Goal: Task Accomplishment & Management: Complete application form

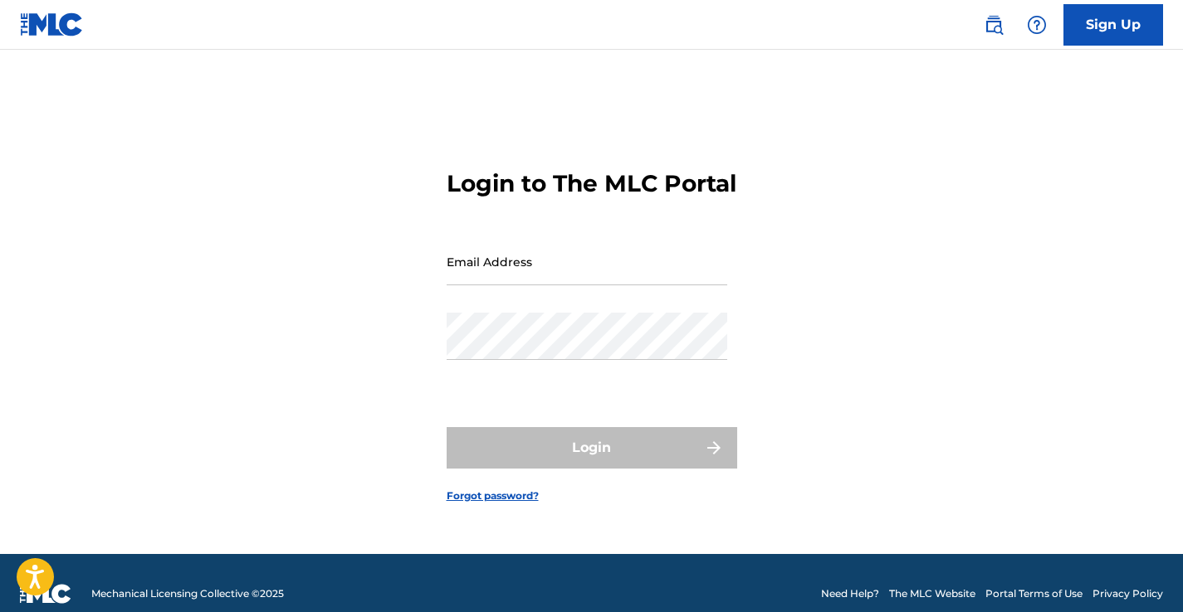
click at [1097, 17] on link "Sign Up" at bounding box center [1113, 24] width 100 height 41
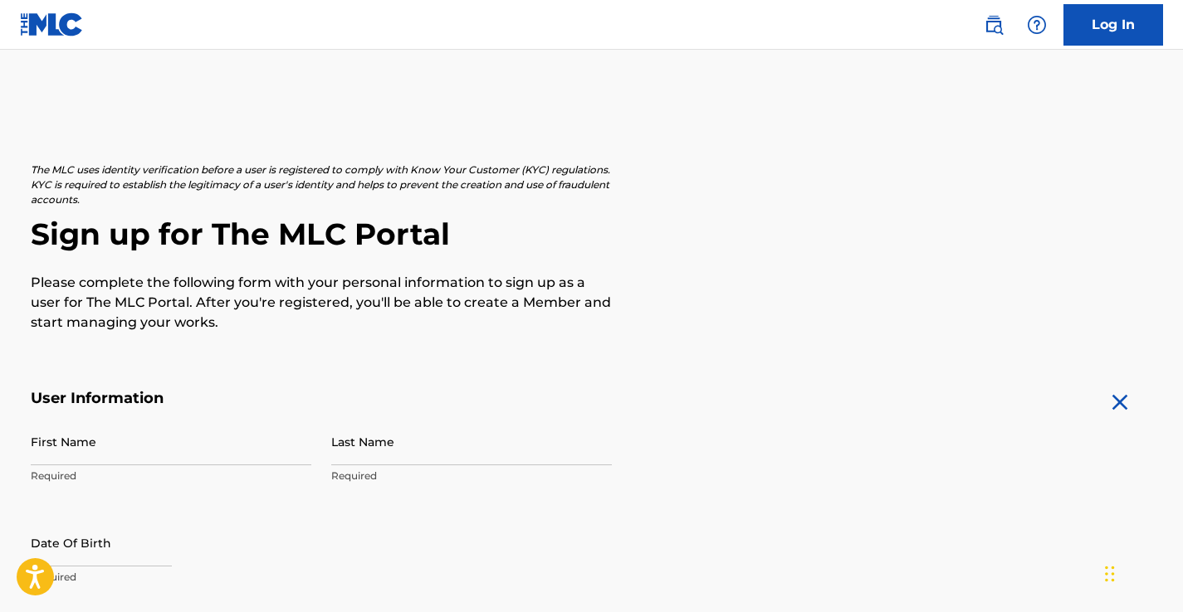
click at [225, 318] on p "Please complete the following form with your personal information to sign up as…" at bounding box center [321, 303] width 581 height 60
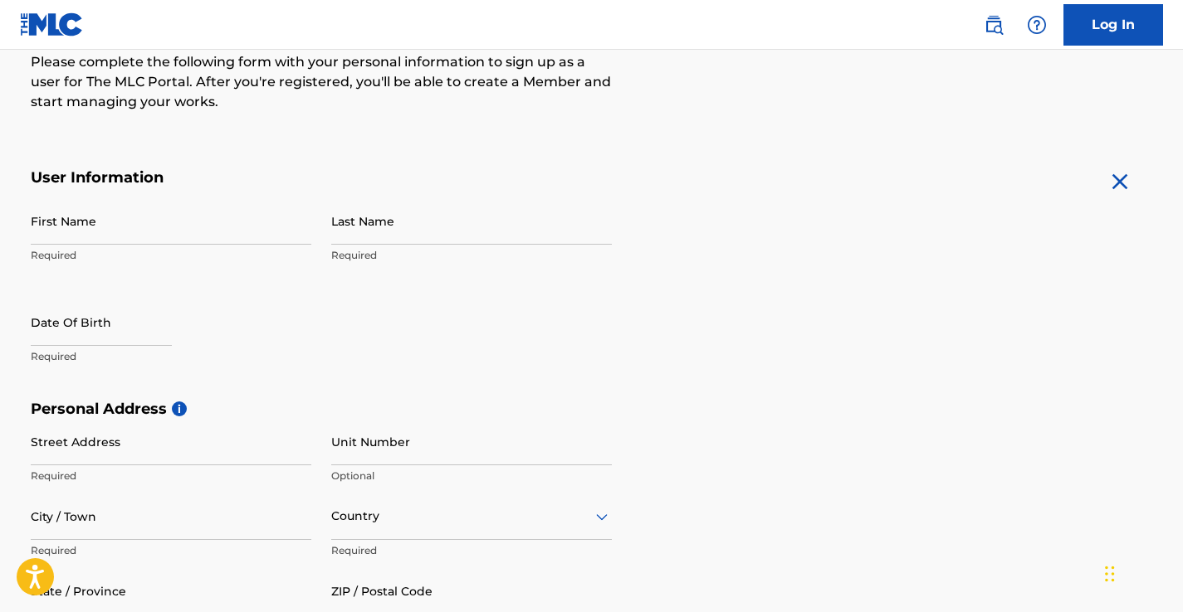
scroll to position [220, 0]
click at [139, 220] on input "First Name" at bounding box center [171, 221] width 280 height 47
type input "Mark"
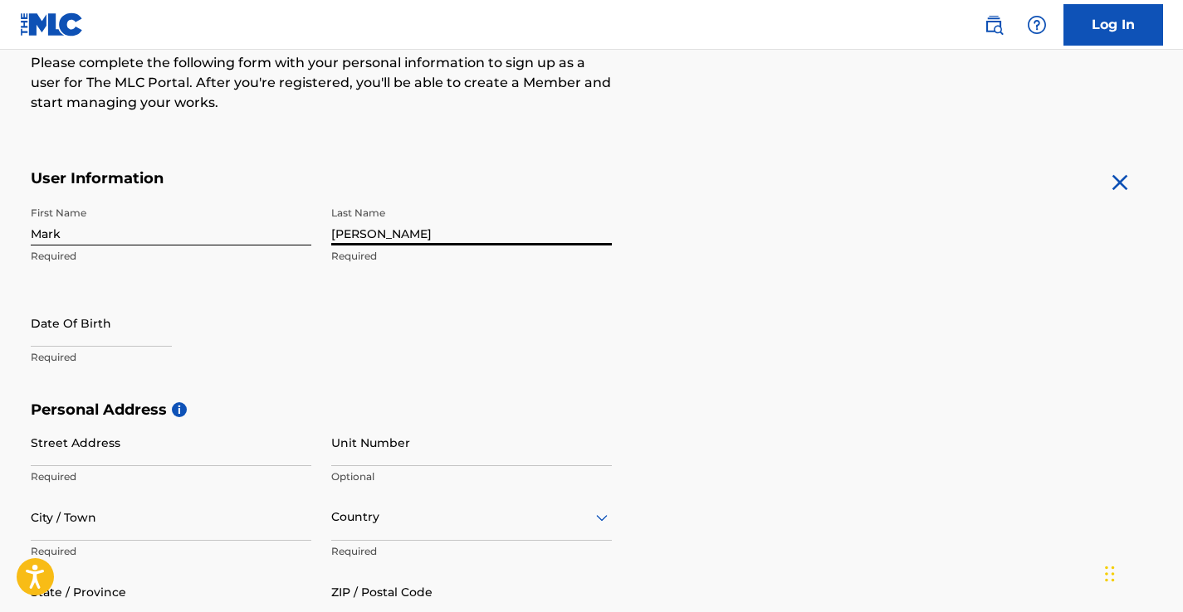
type input "[PERSON_NAME]"
click at [115, 358] on p "Required" at bounding box center [171, 357] width 280 height 15
click at [109, 334] on input "text" at bounding box center [101, 323] width 141 height 47
select select "7"
select select "2025"
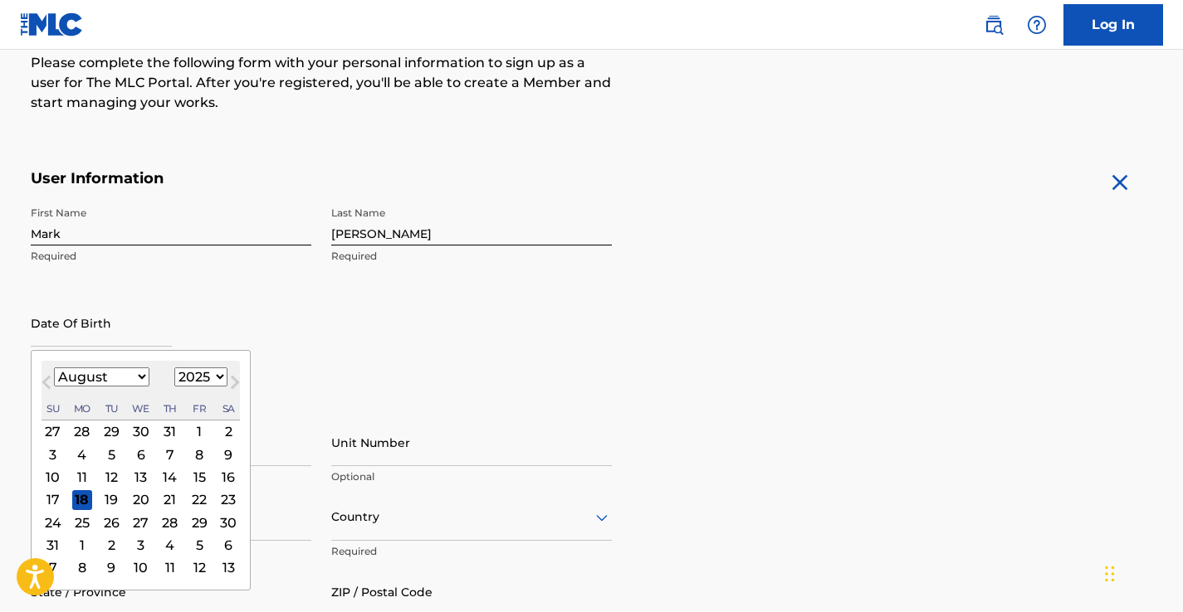
click at [631, 260] on form "User Information First Name Mark Required Last Name [PERSON_NAME] Required Date…" at bounding box center [592, 537] width 1122 height 736
